Goal: Complete application form

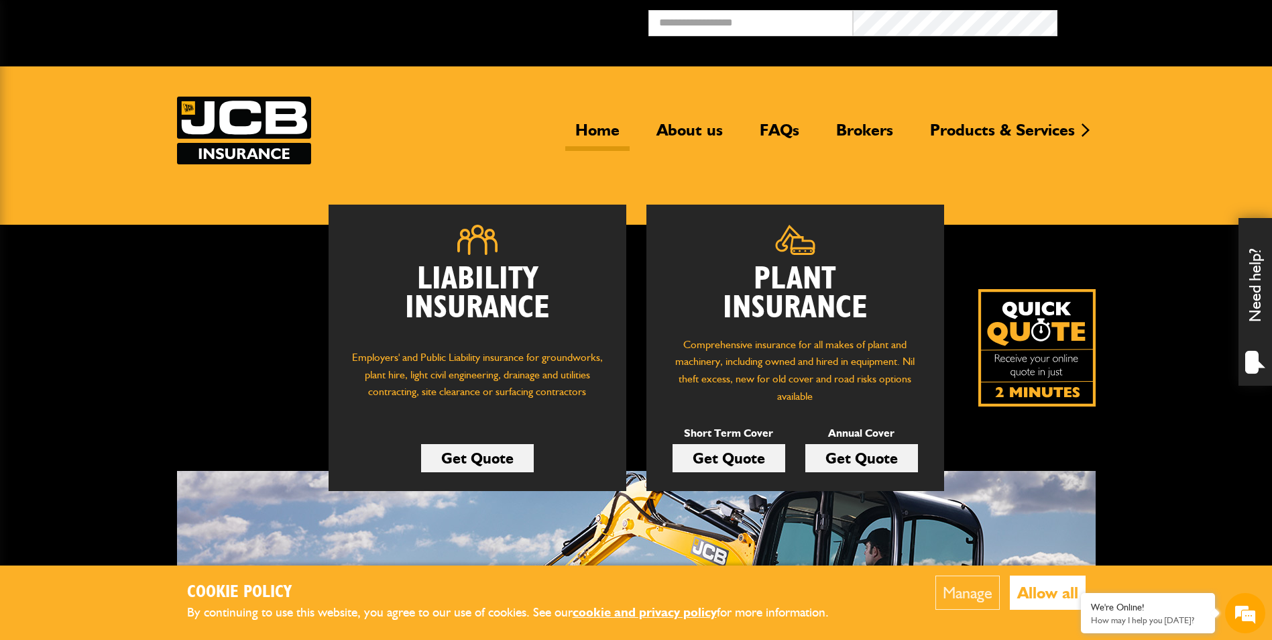
click at [705, 452] on link "Get Quote" at bounding box center [728, 458] width 113 height 28
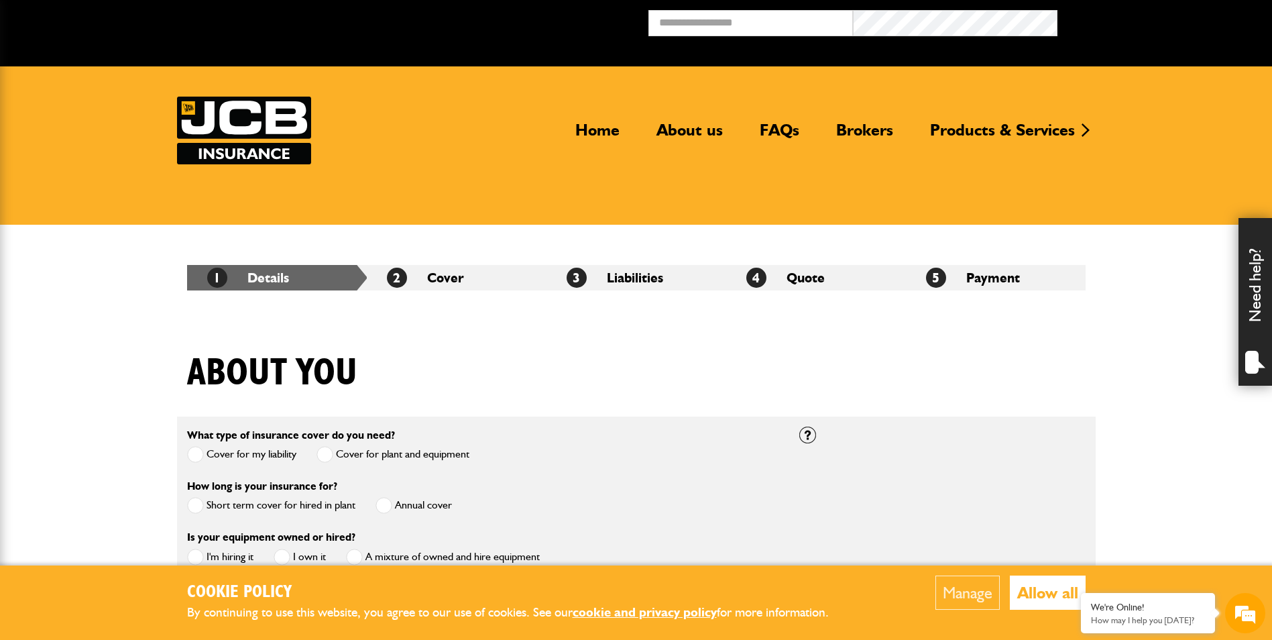
scroll to position [268, 0]
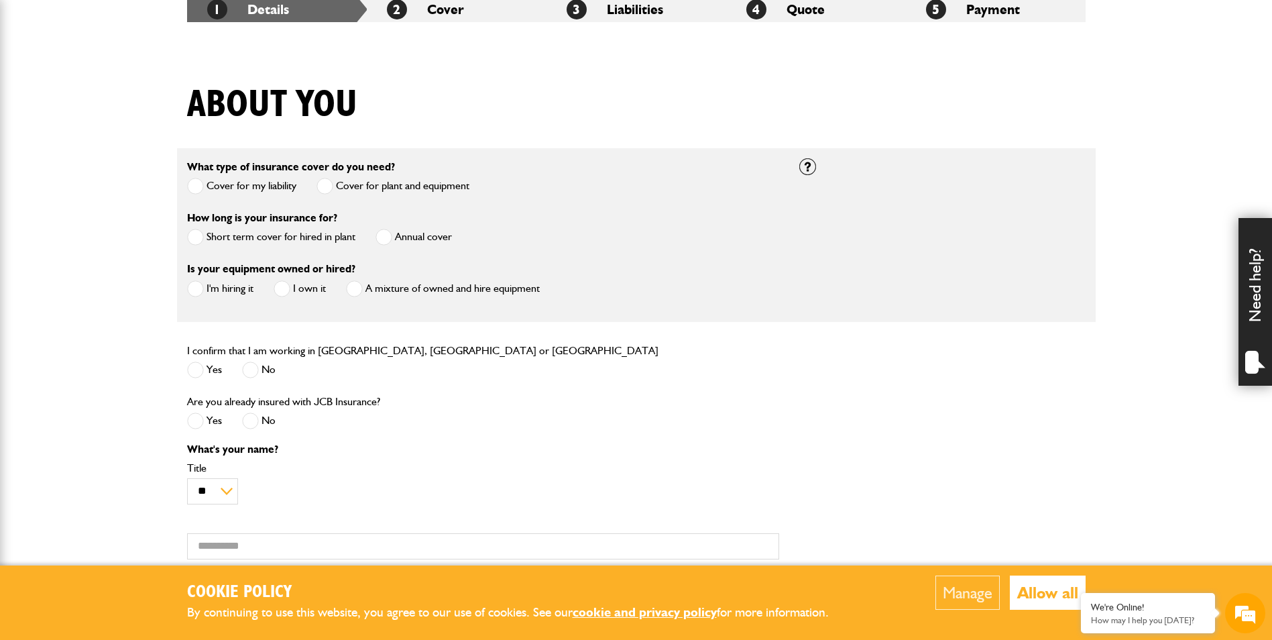
click at [229, 241] on label "Short term cover for hired in plant" at bounding box center [271, 237] width 168 height 17
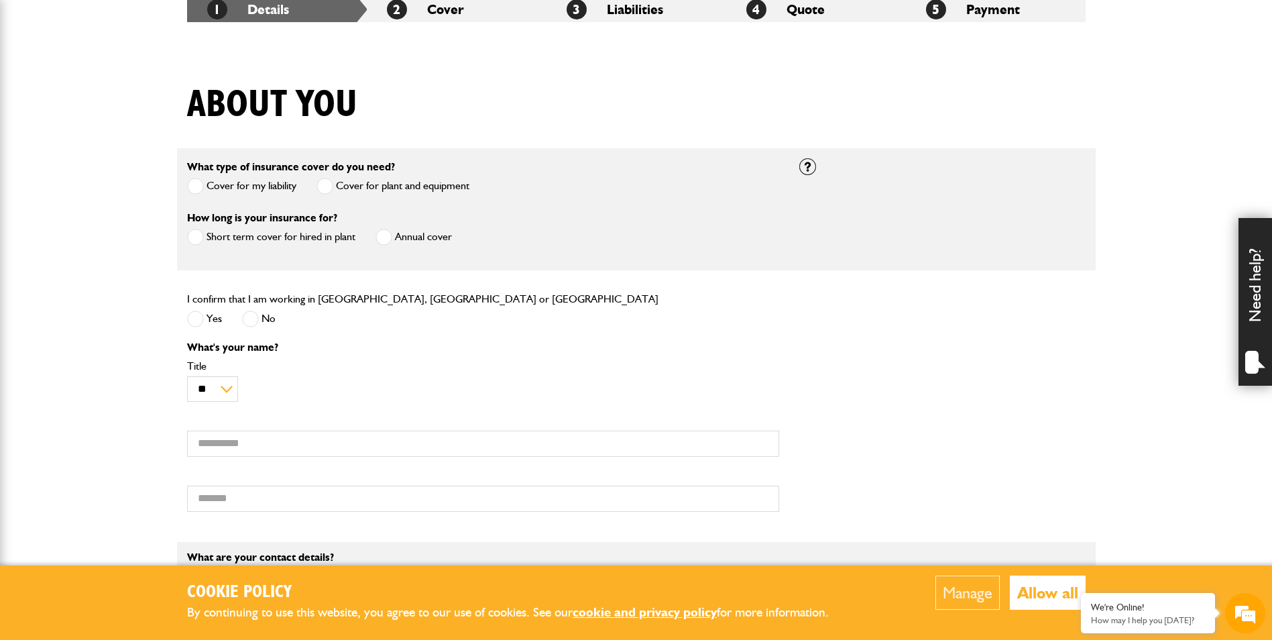
click at [217, 317] on label "Yes" at bounding box center [204, 318] width 35 height 17
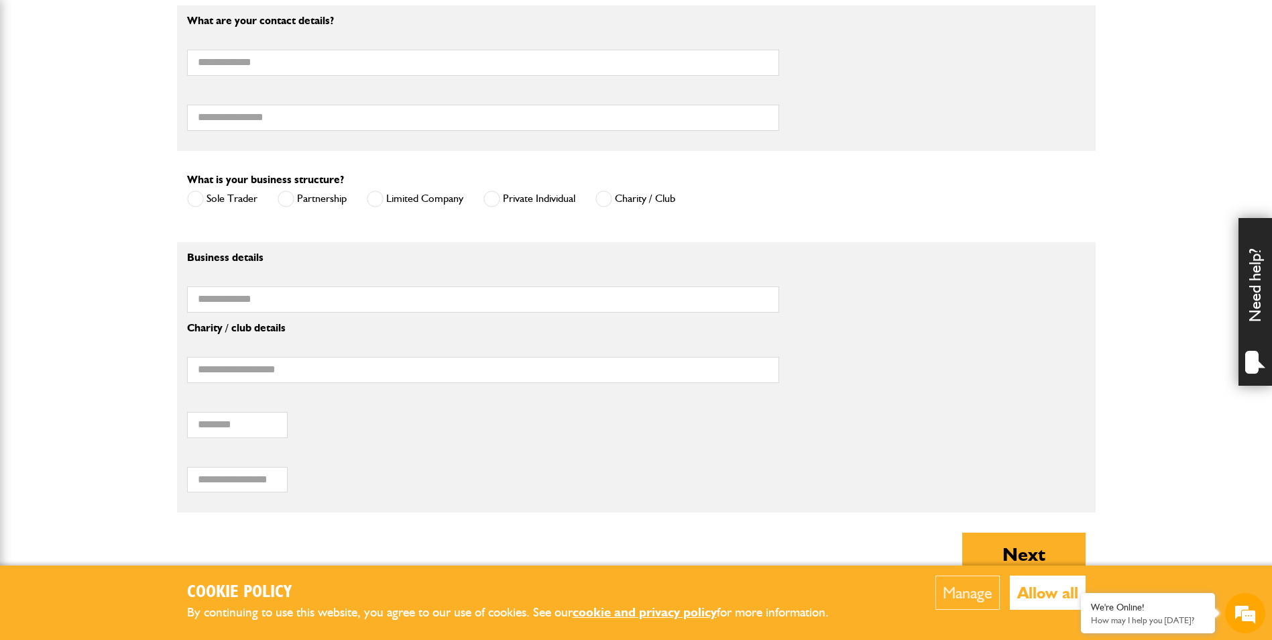
scroll to position [0, 0]
drag, startPoint x: 601, startPoint y: 200, endPoint x: 593, endPoint y: 200, distance: 8.1
click at [593, 200] on div "Sole Trader Partnership Limited Company Private Individual Charity / Club" at bounding box center [431, 201] width 488 height 22
click at [612, 194] on label "Charity / Club" at bounding box center [635, 198] width 80 height 17
click at [607, 196] on span at bounding box center [603, 198] width 17 height 17
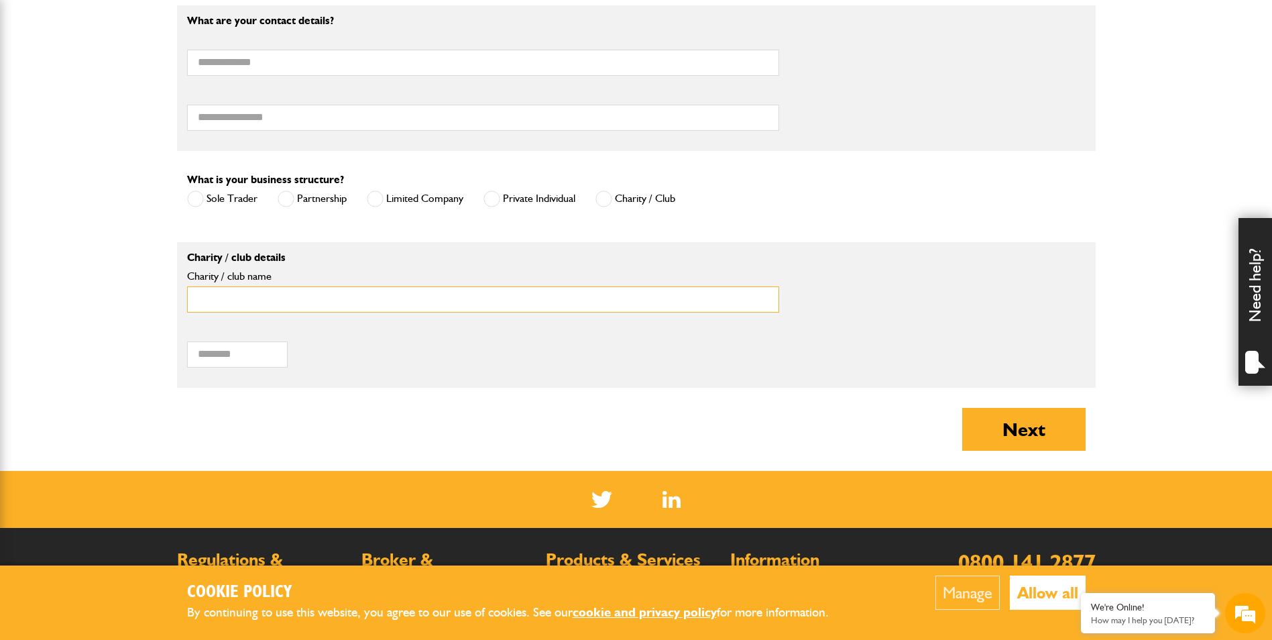
click at [354, 292] on input "Charity / club name" at bounding box center [483, 299] width 592 height 26
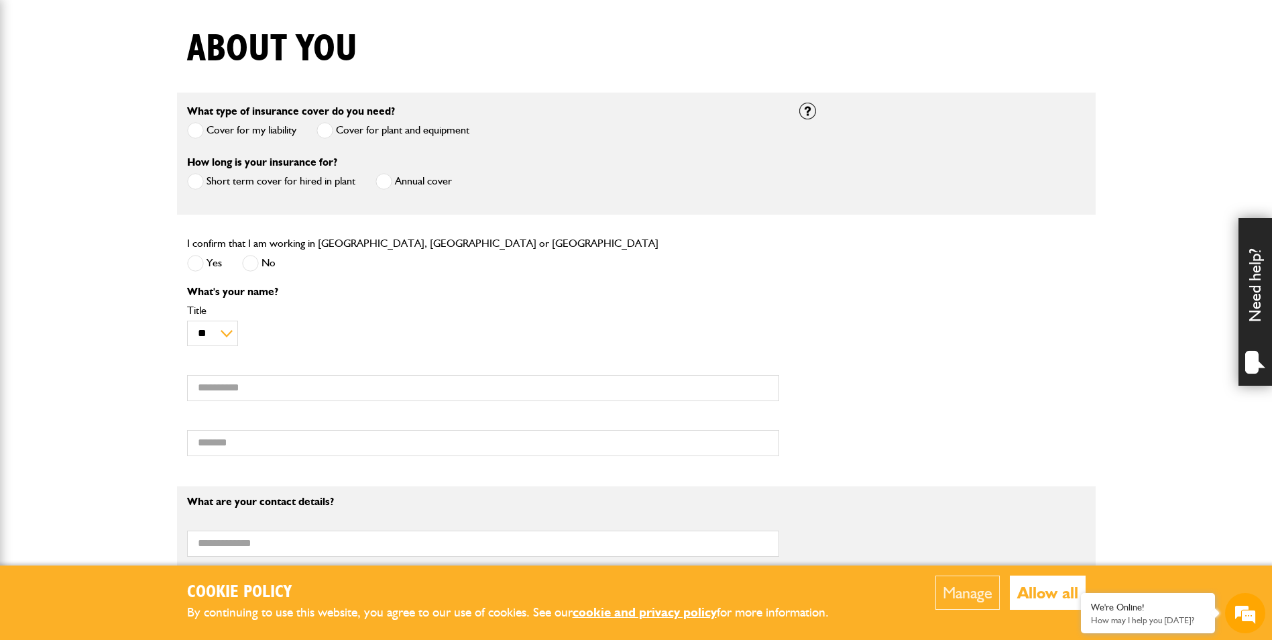
scroll to position [67, 0]
